Goal: Navigation & Orientation: Understand site structure

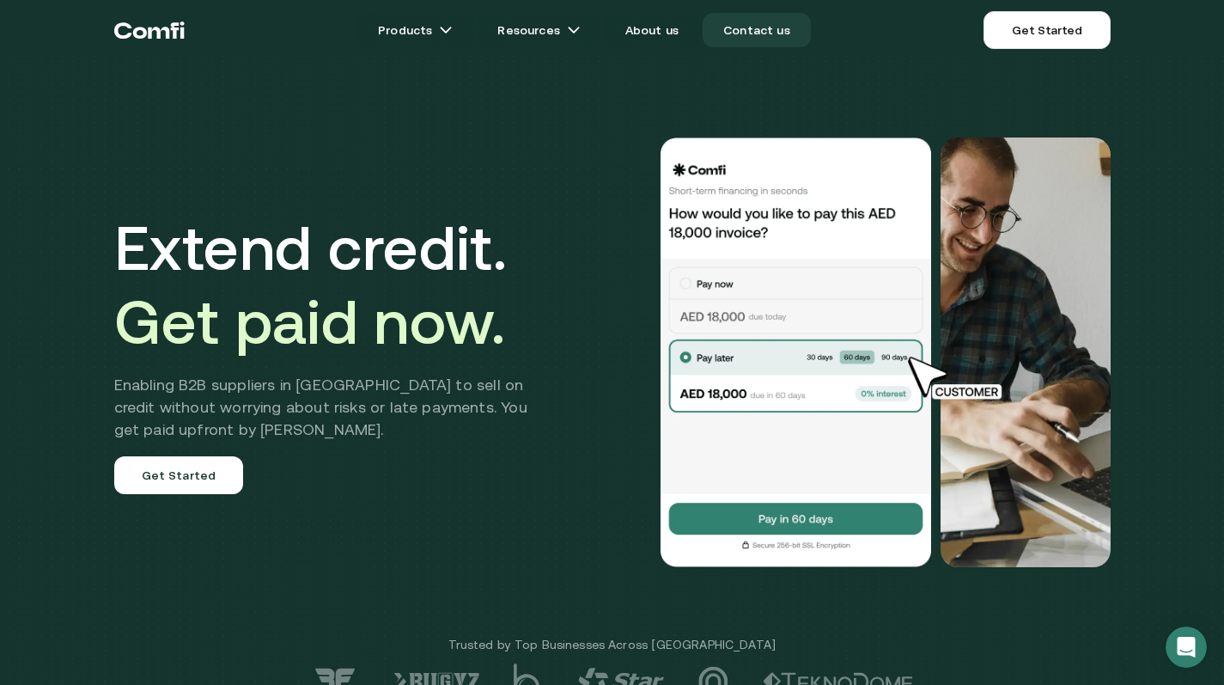
click at [763, 25] on link "Contact us" at bounding box center [757, 30] width 108 height 34
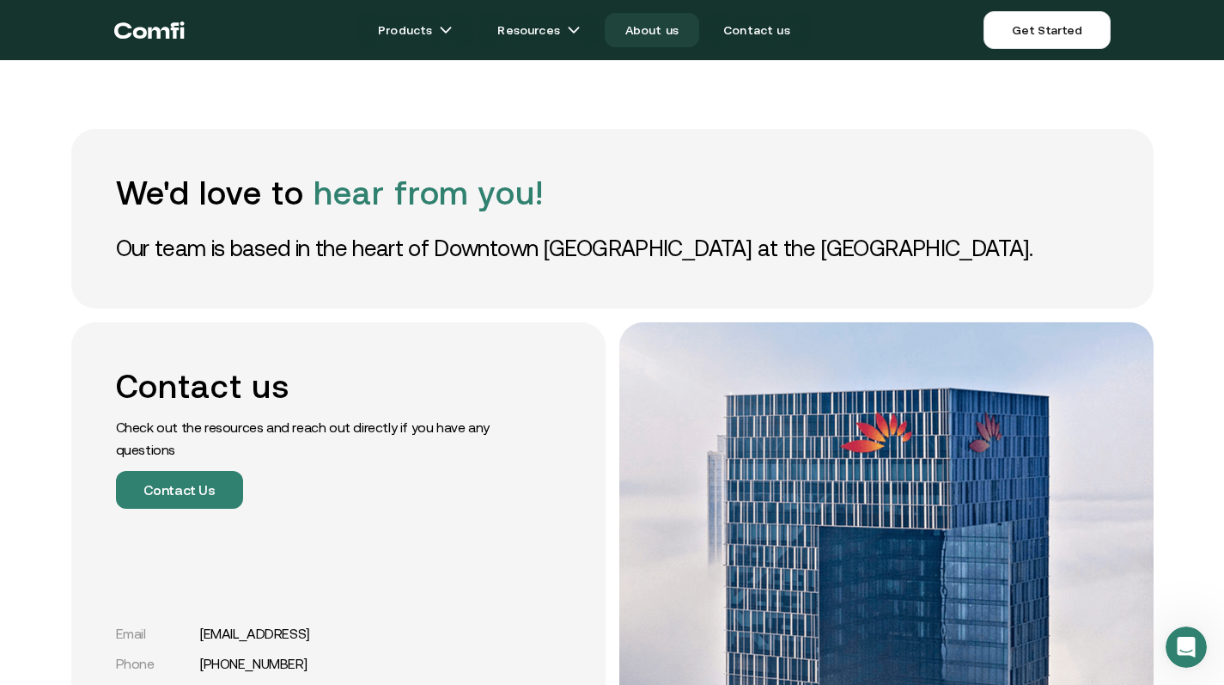
click at [671, 35] on link "About us" at bounding box center [652, 30] width 94 height 34
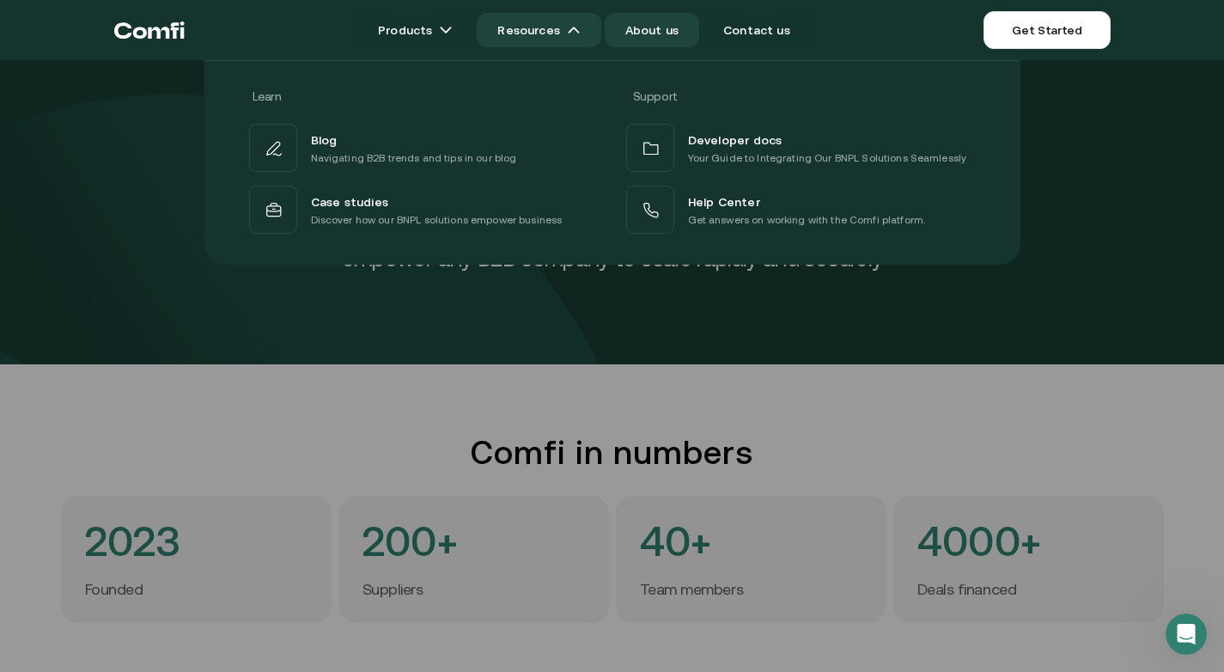
click at [553, 41] on link "Resources" at bounding box center [539, 30] width 124 height 34
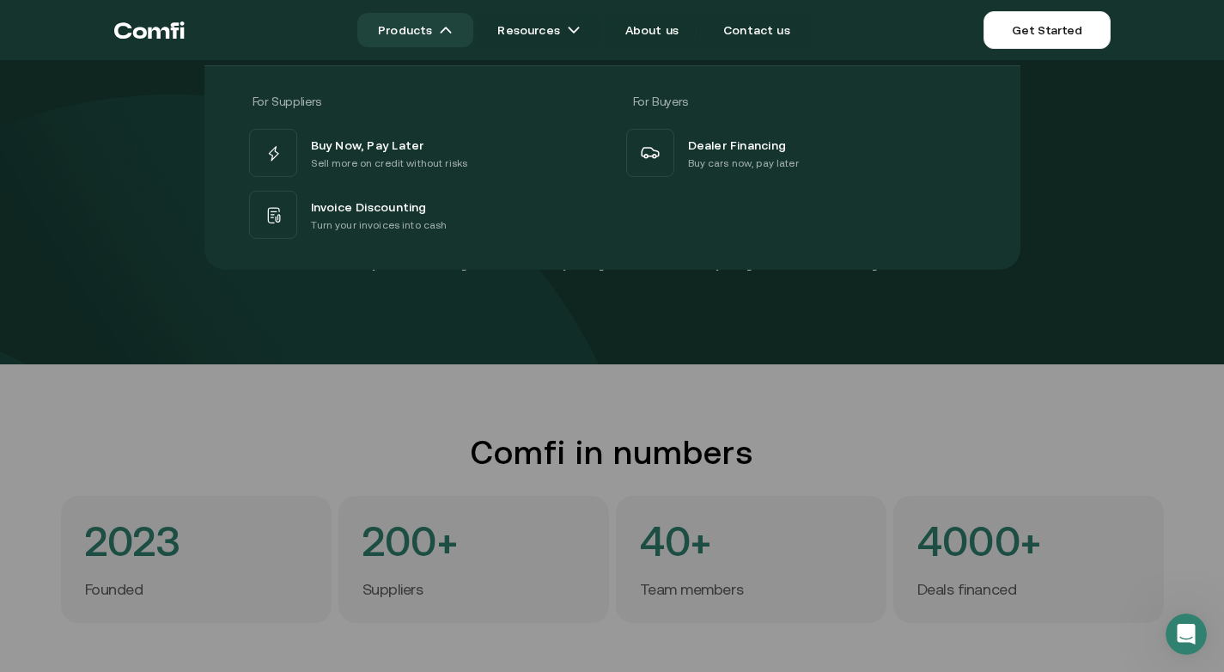
click at [402, 26] on link "Products" at bounding box center [415, 30] width 116 height 34
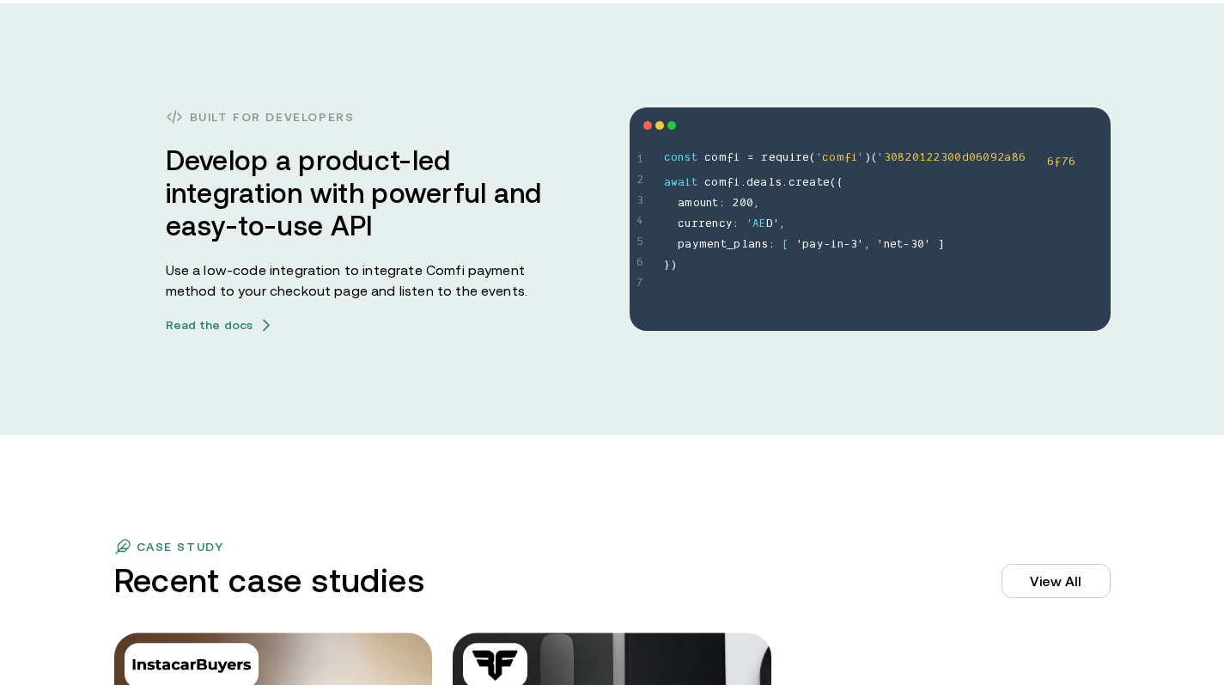
scroll to position [4761, 0]
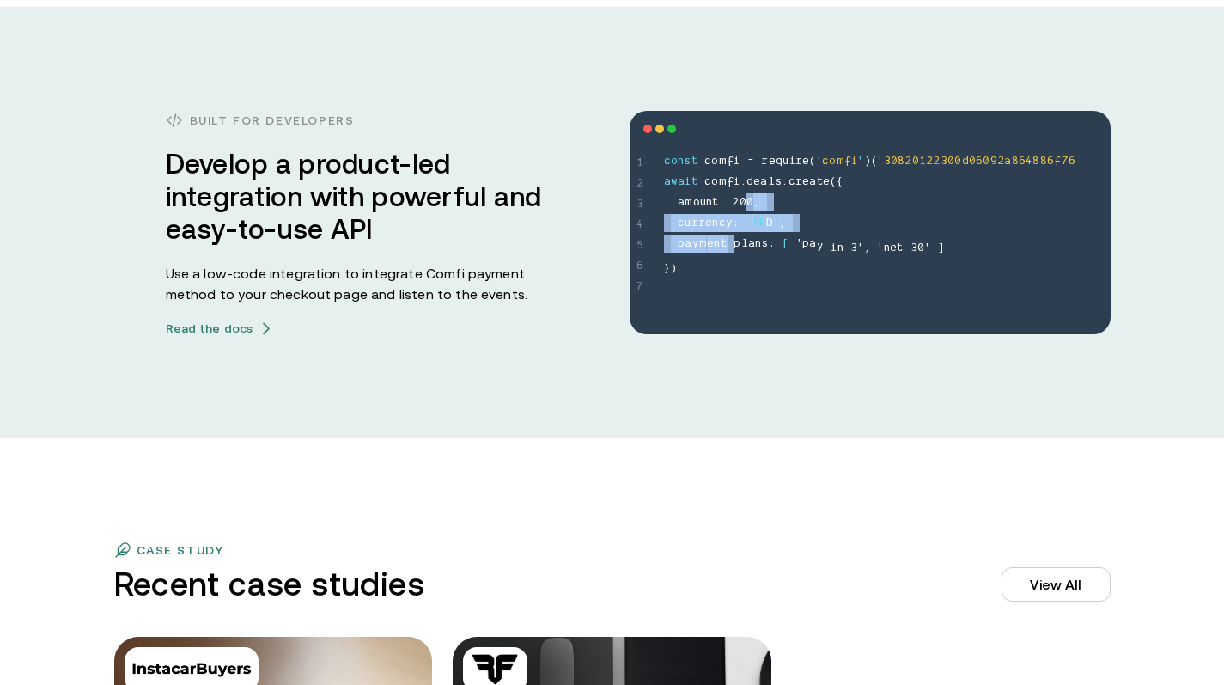
drag, startPoint x: 753, startPoint y: 198, endPoint x: 732, endPoint y: 246, distance: 51.9
click at [732, 246] on span "c o n s t c o m f i = r e q u i r e ( ' c o m f i ' ) ( ' 3 0 8 2 0 1 2 2 3 0 0…" at bounding box center [887, 214] width 447 height 124
click at [538, 353] on div "Built for developers Develop a product-led integration with powerful and easy-t…" at bounding box center [612, 222] width 1224 height 431
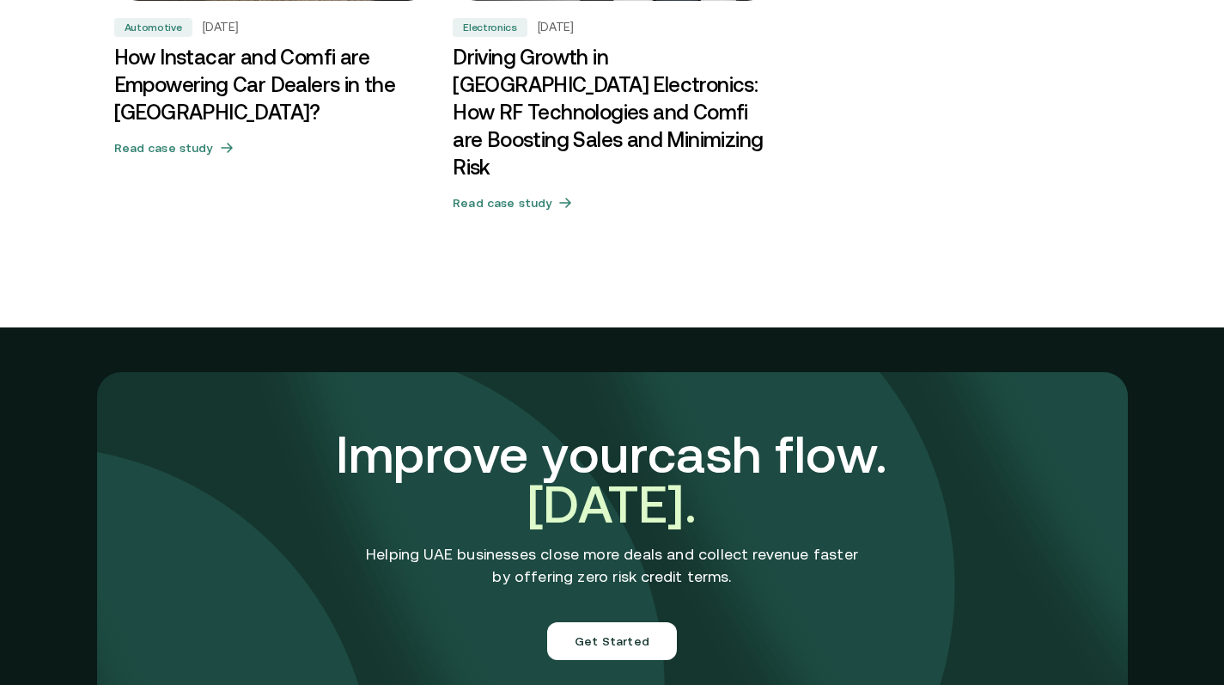
scroll to position [6115, 0]
